Goal: Share content

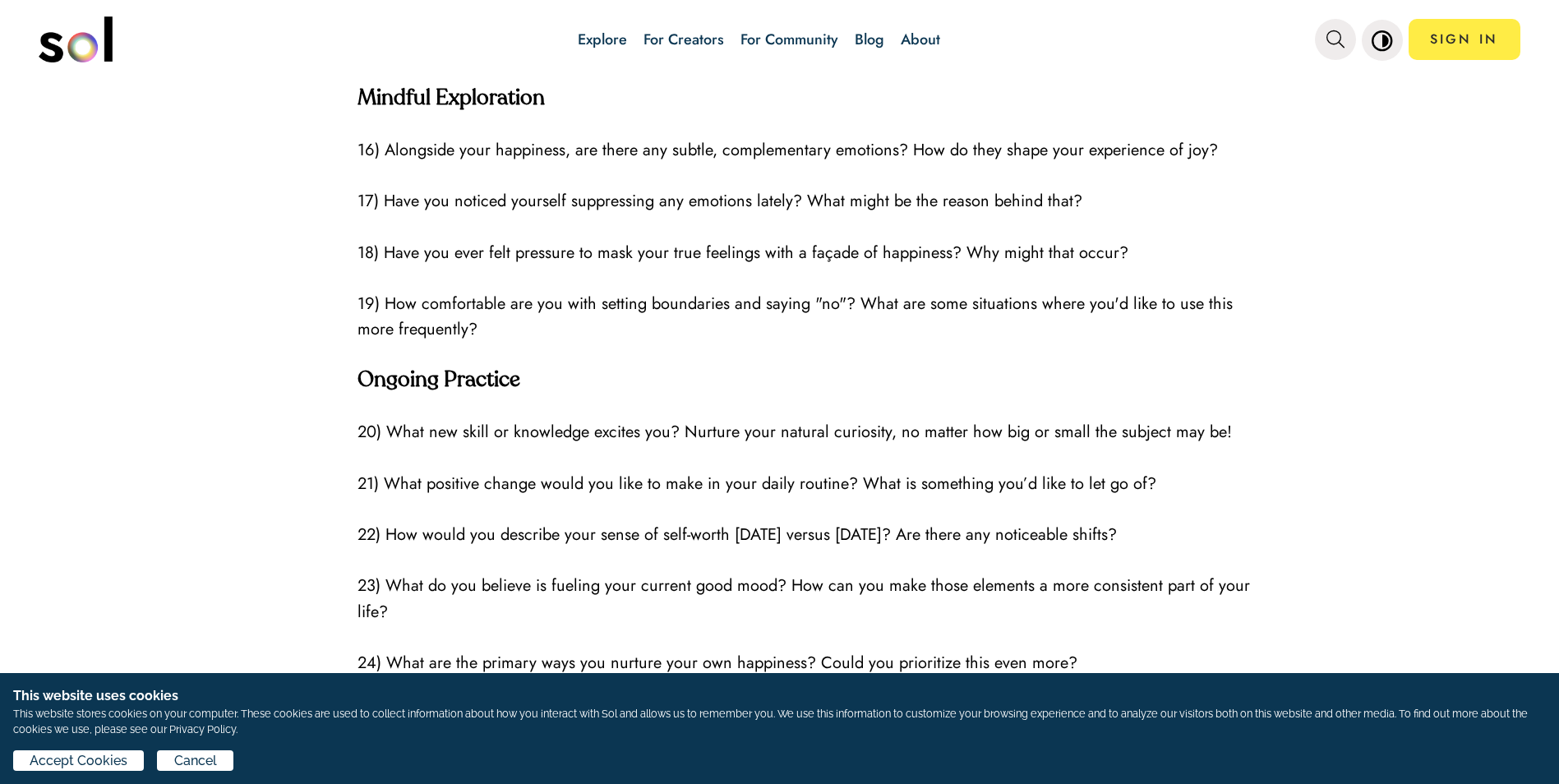
scroll to position [3122, 0]
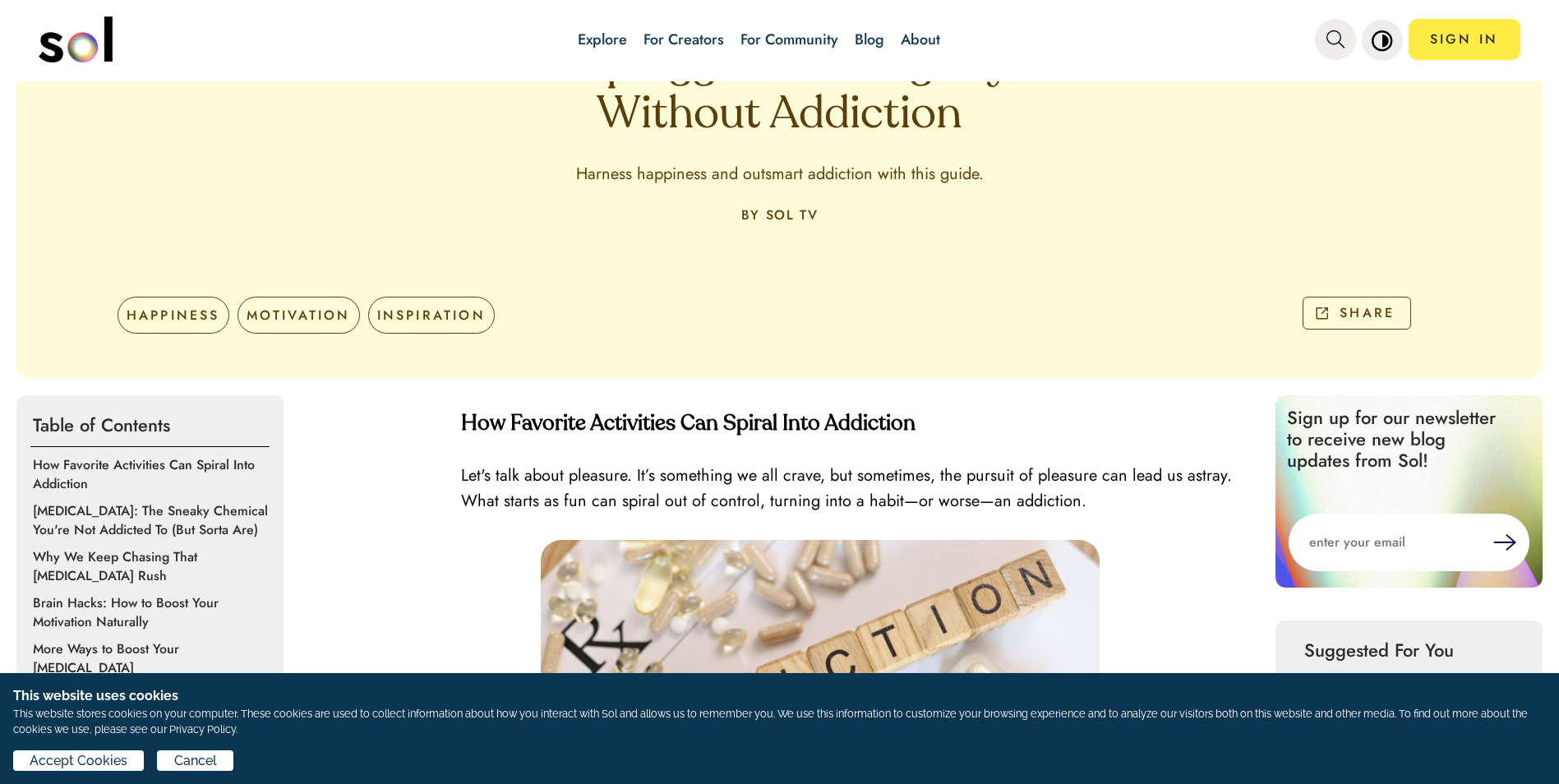
scroll to position [154, 0]
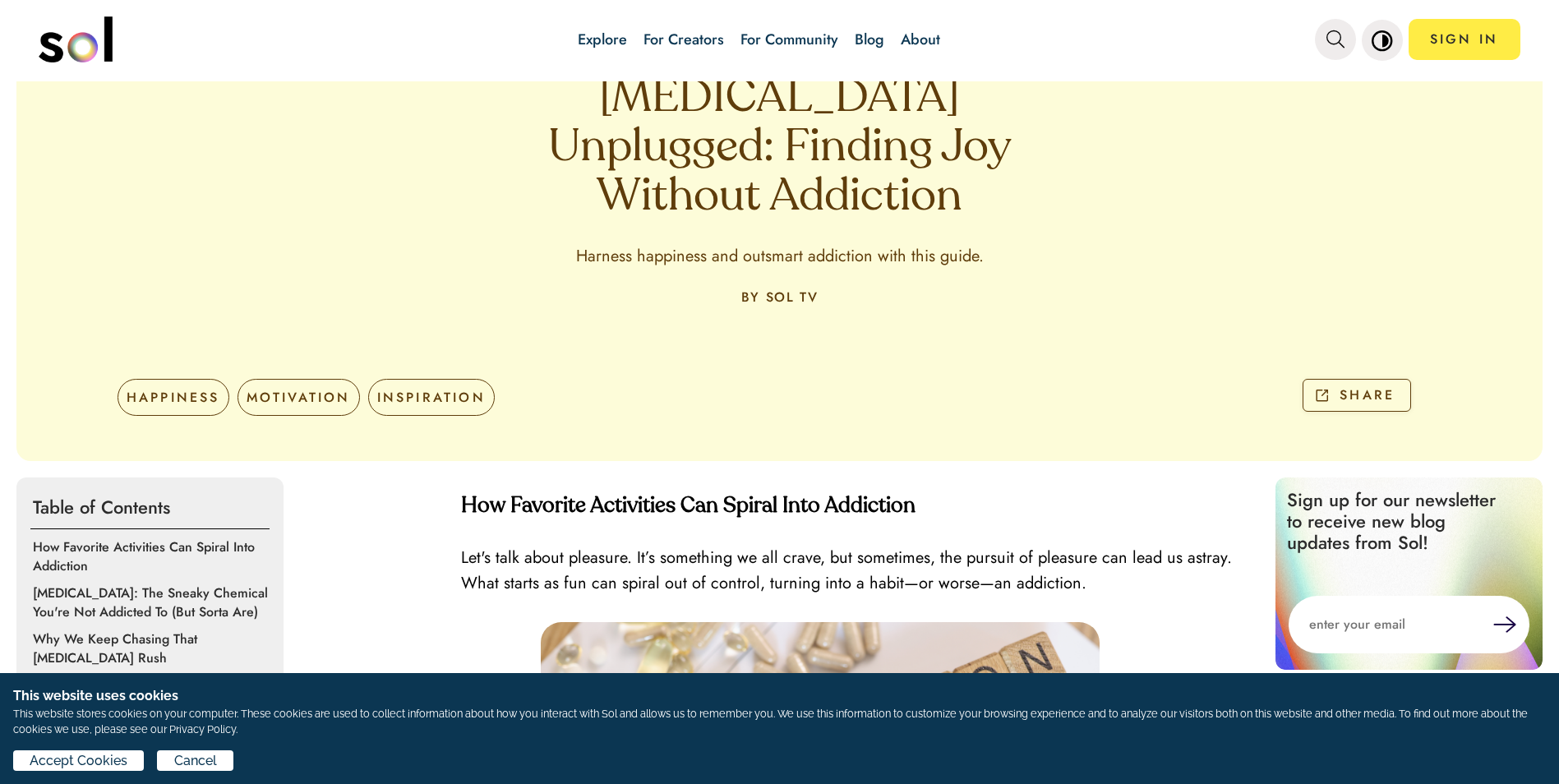
click at [1324, 384] on button "SHARE" at bounding box center [1356, 395] width 108 height 34
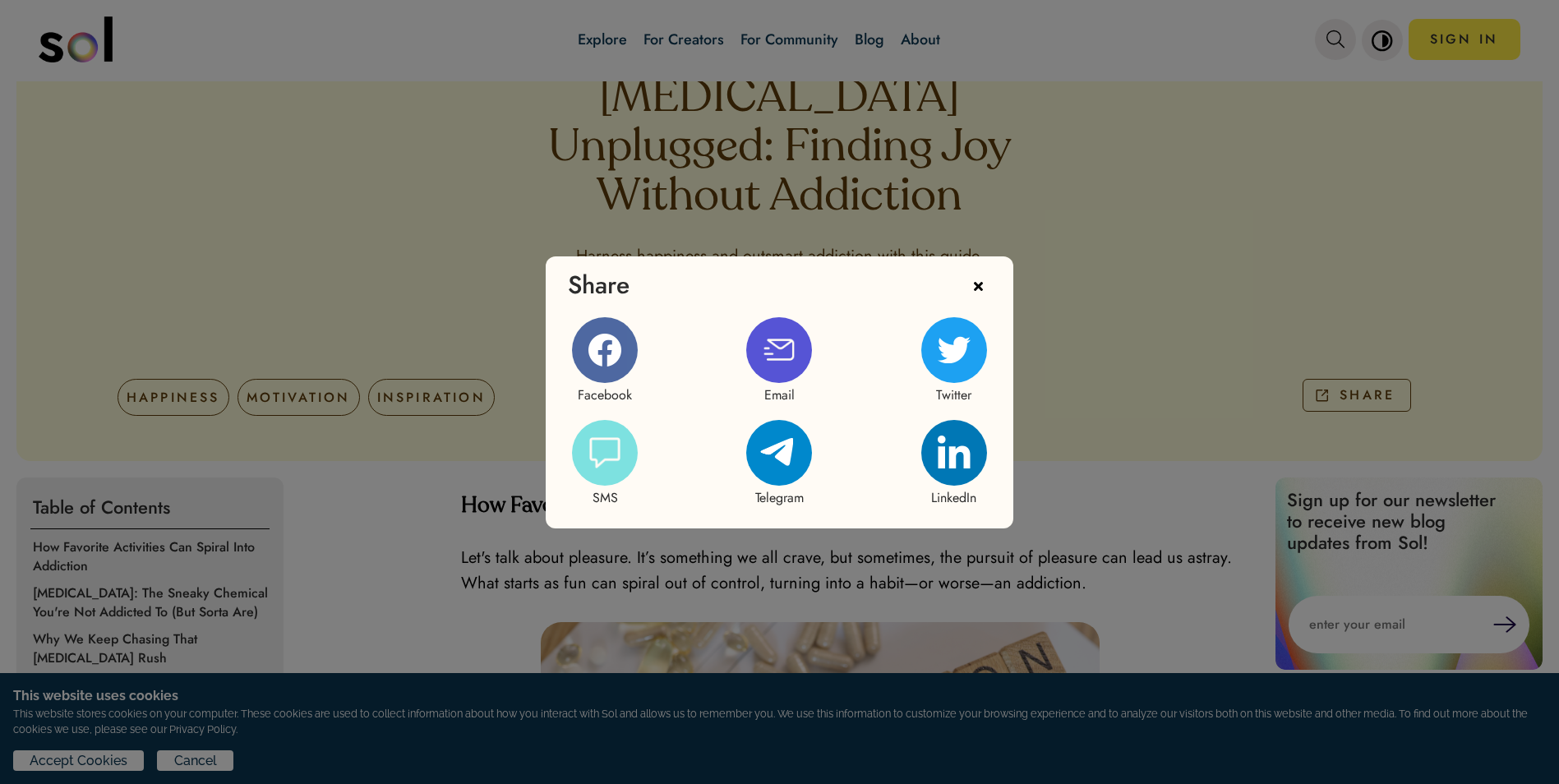
click at [609, 361] on icon at bounding box center [604, 349] width 33 height 33
